Goal: Information Seeking & Learning: Learn about a topic

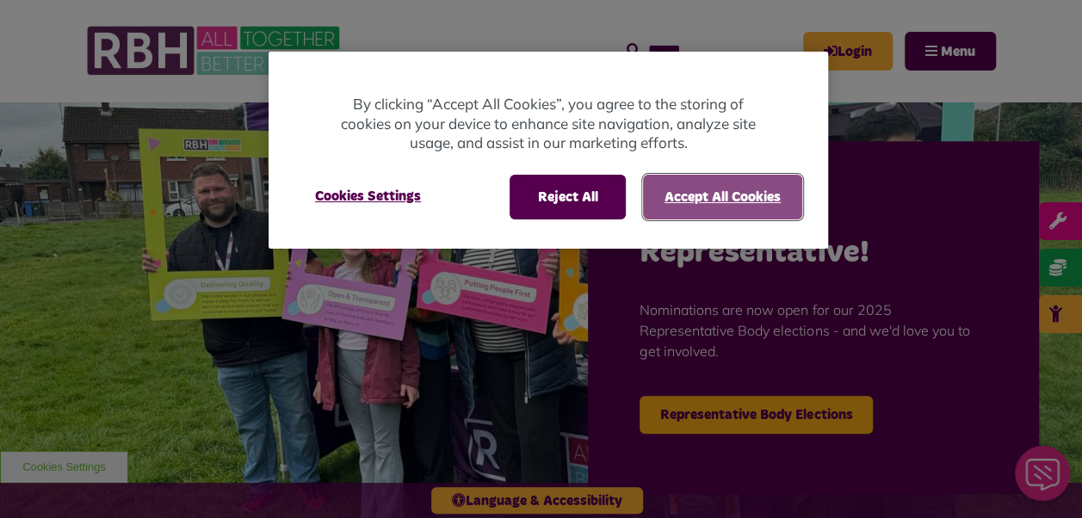
click at [718, 188] on button "Accept All Cookies" at bounding box center [722, 197] width 159 height 45
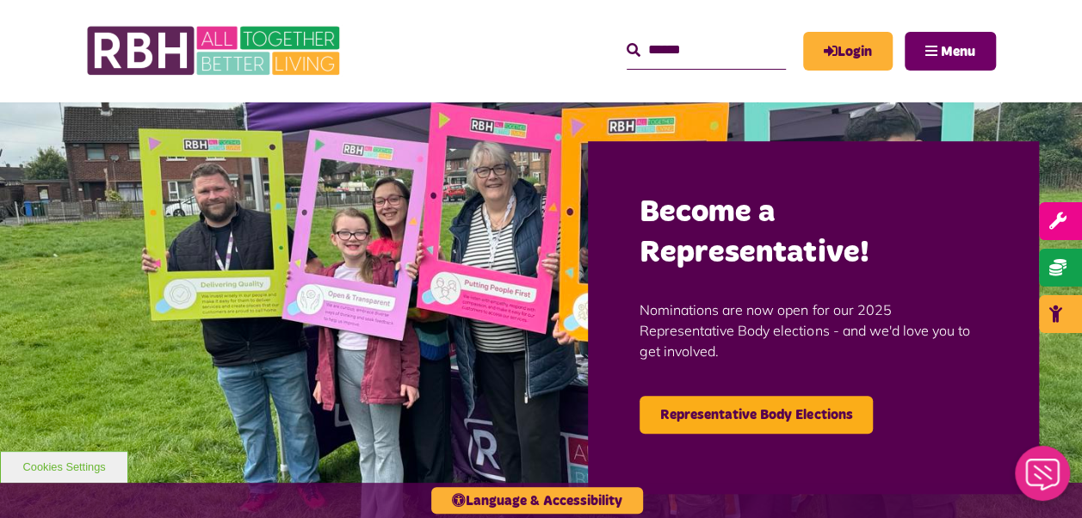
click at [928, 38] on button "Menu" at bounding box center [950, 51] width 91 height 39
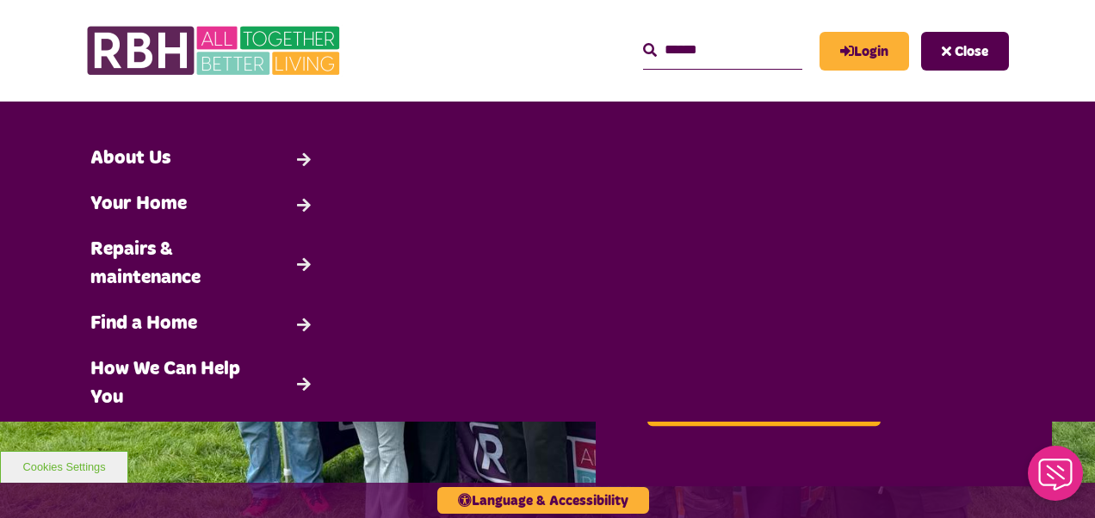
click at [685, 54] on input "Search" at bounding box center [722, 50] width 159 height 37
type input "*"
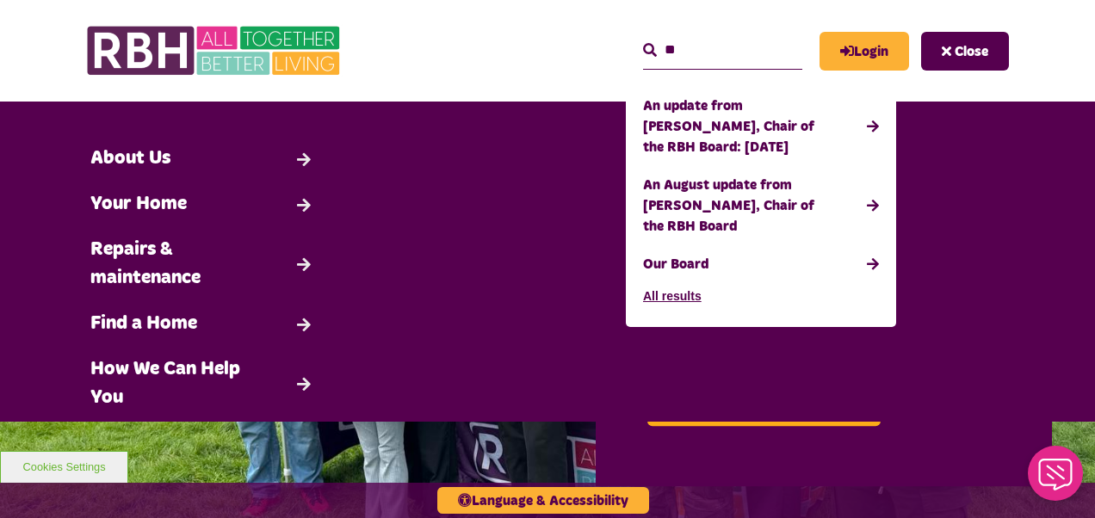
type input "*"
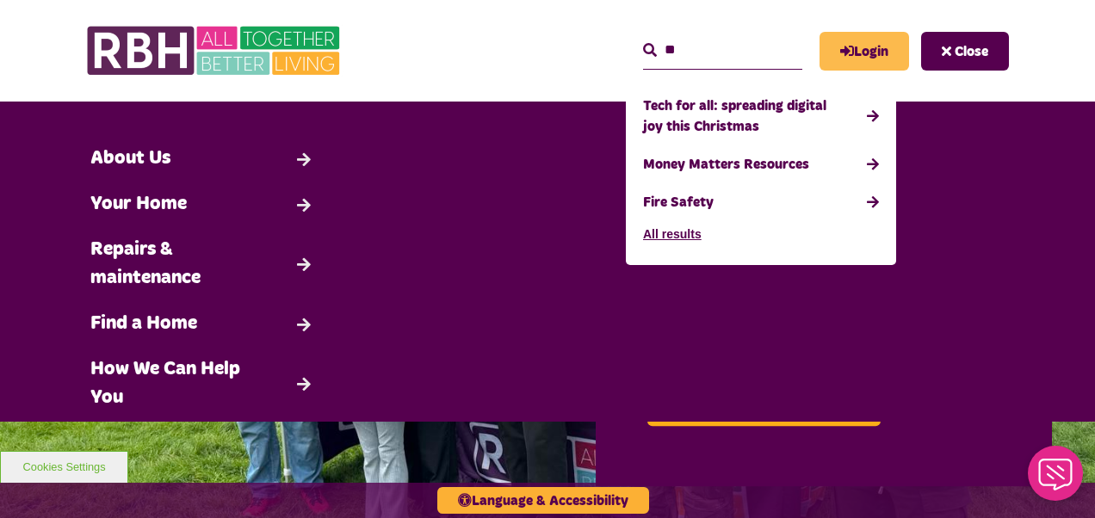
type input "*"
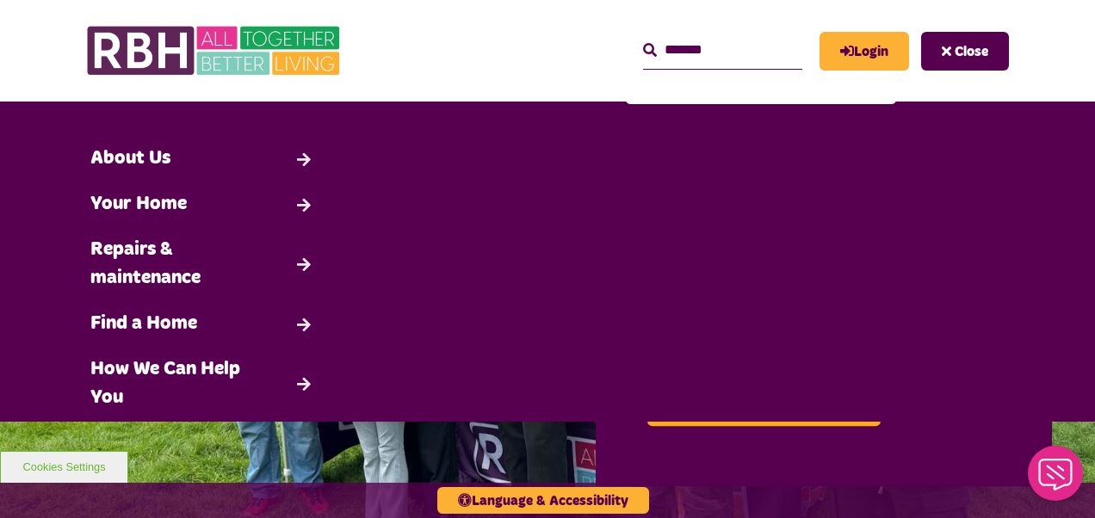
scroll to position [170, 0]
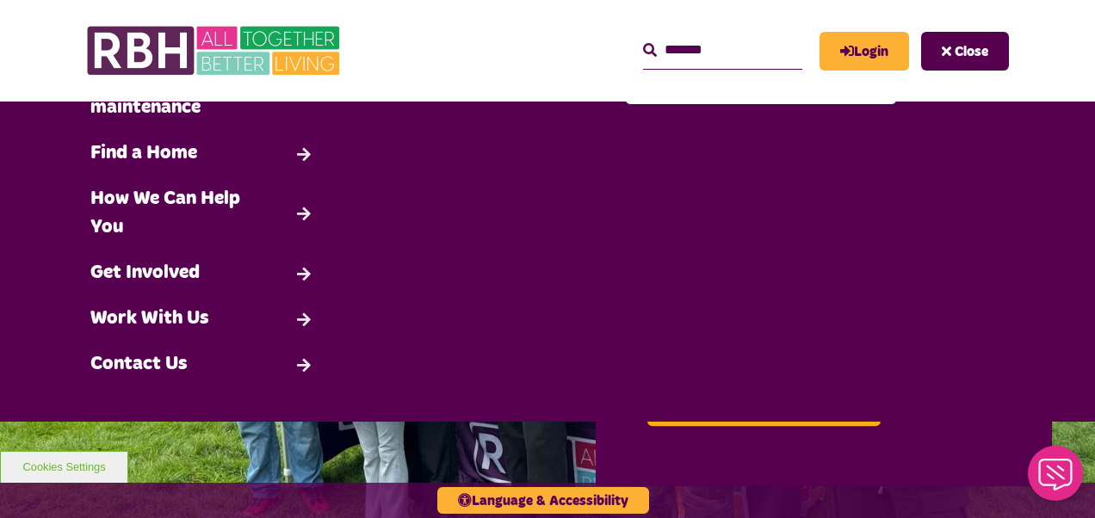
type input "*******"
click at [741, 275] on div "Search About Us Back" at bounding box center [547, 177] width 1035 height 422
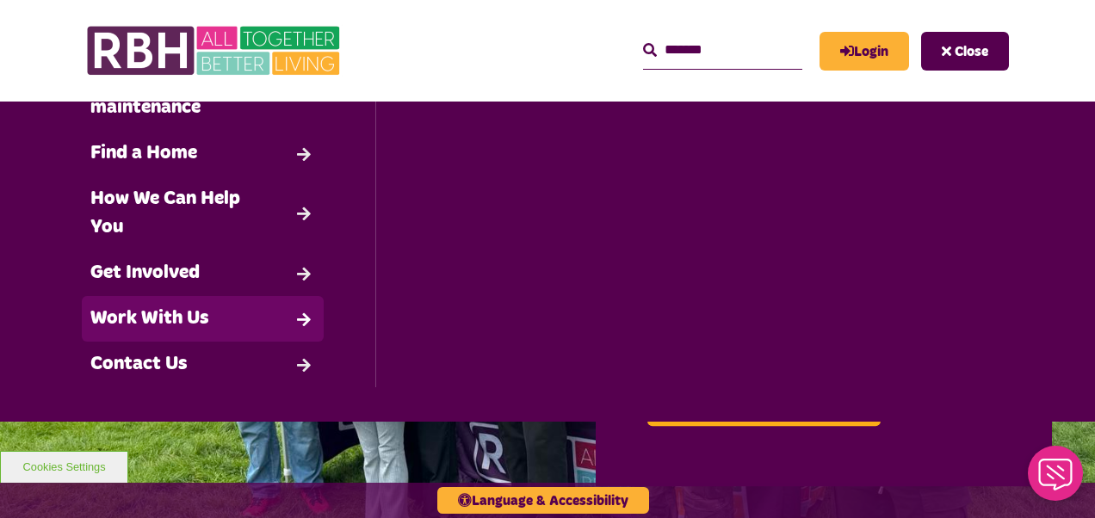
click at [298, 317] on link "Work With Us" at bounding box center [203, 319] width 242 height 46
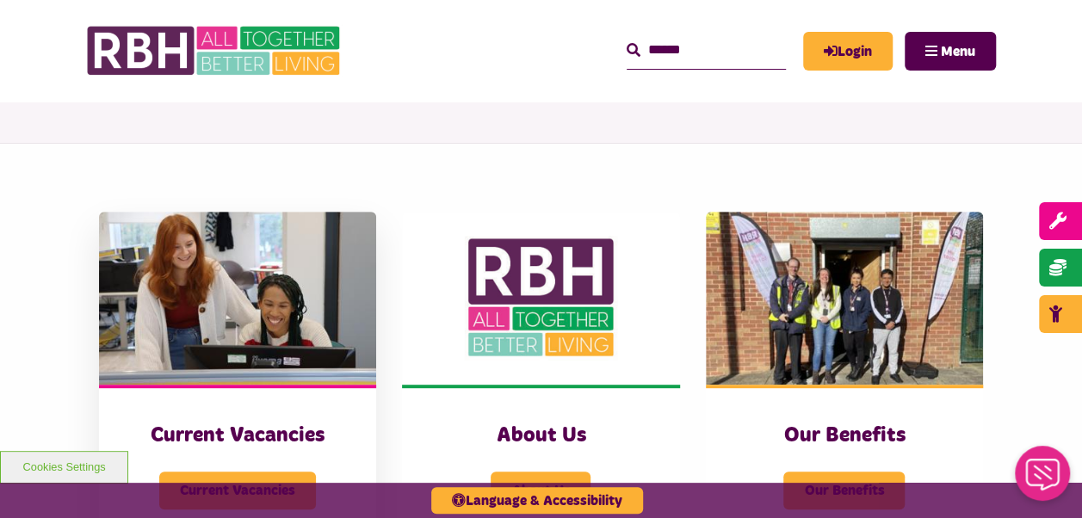
scroll to position [430, 0]
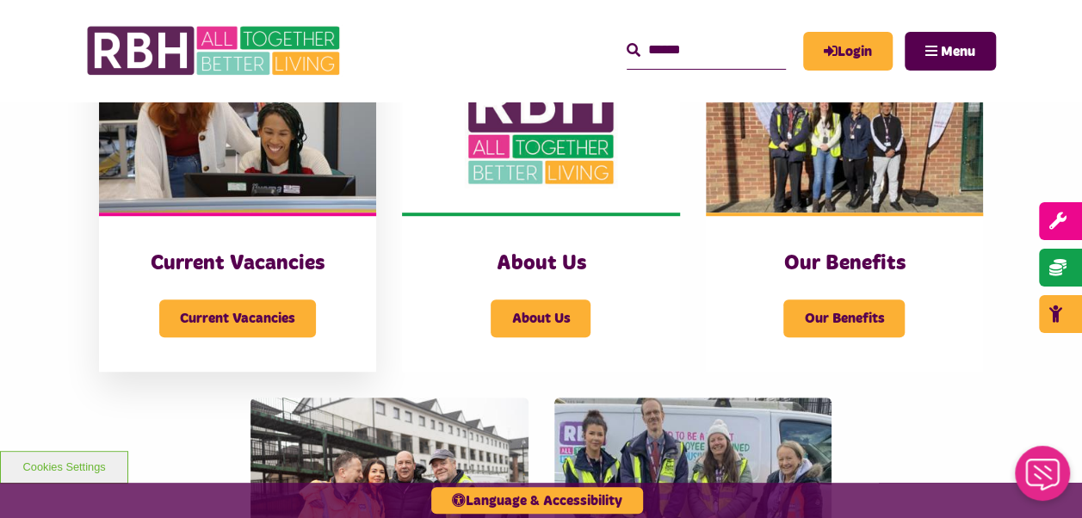
click at [273, 298] on div "Current Vacancies" at bounding box center [237, 307] width 208 height 59
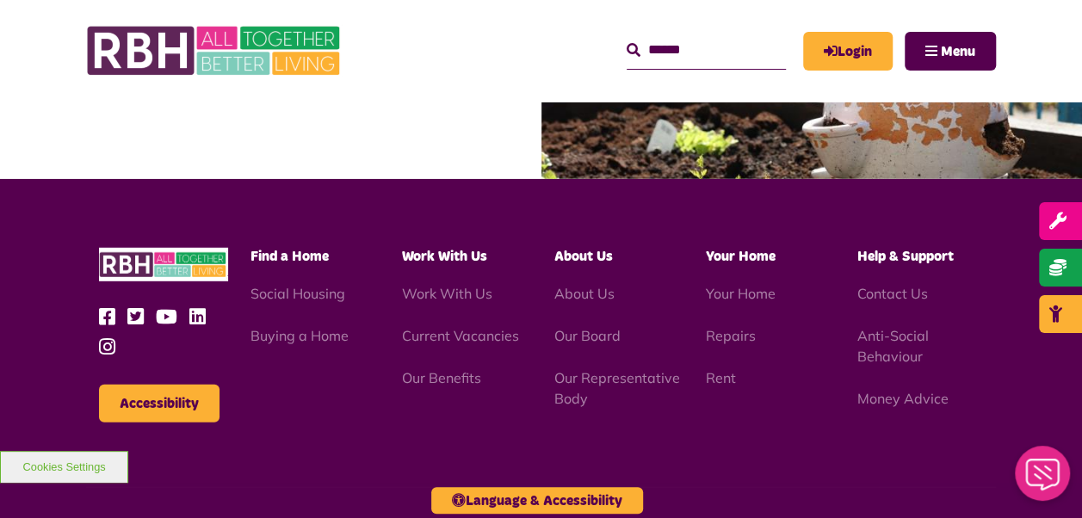
scroll to position [2486, 0]
